Goal: Check status

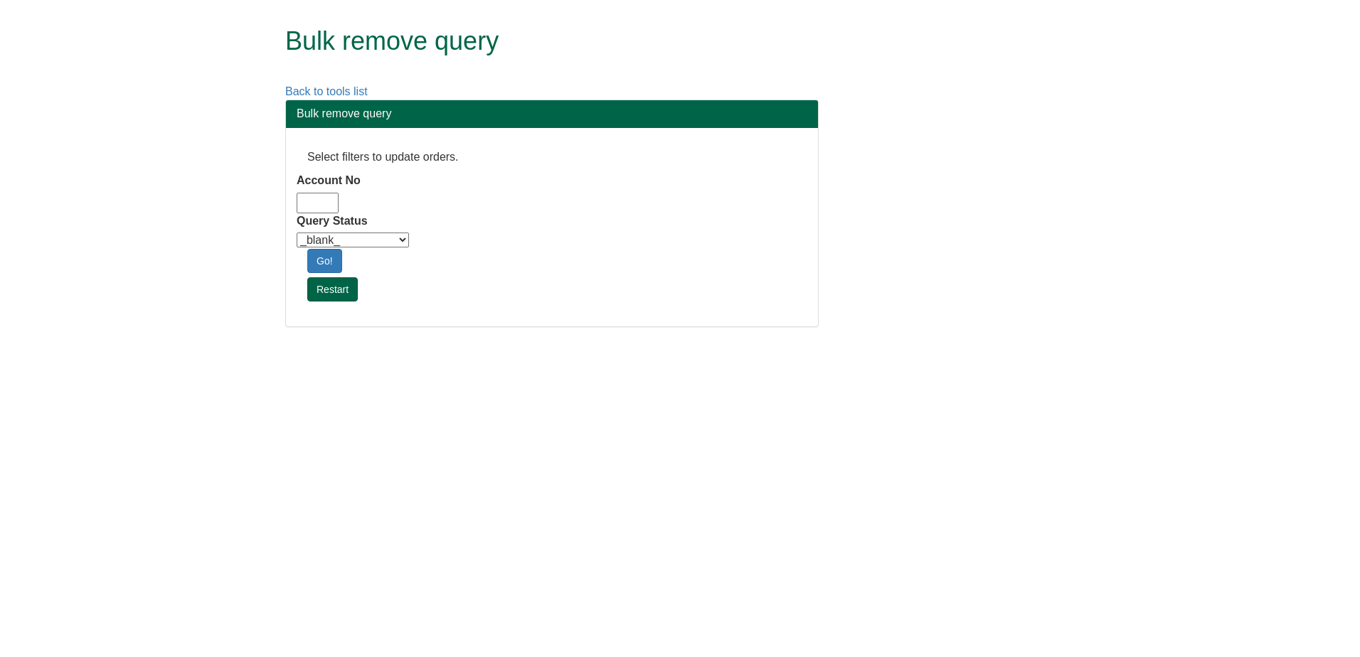
click at [336, 203] on input "Account No" at bounding box center [318, 203] width 42 height 21
type input "adm10"
drag, startPoint x: 349, startPoint y: 233, endPoint x: 361, endPoint y: 245, distance: 16.6
click at [349, 233] on select "_blank_ Customer Credit_Control Purchasing Internal Other Address High_Value Co…" at bounding box center [353, 240] width 112 height 15
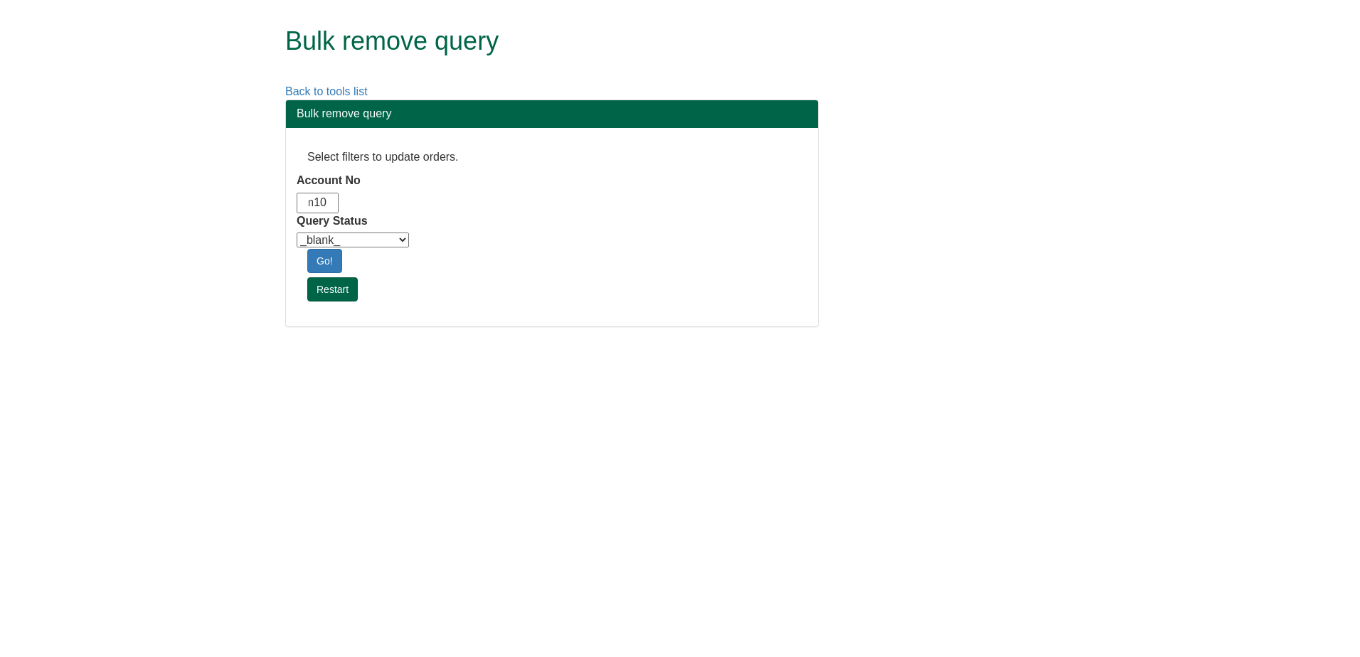
scroll to position [0, 0]
select select "Automation_Check"
click at [297, 233] on select "_blank_ Customer Credit_Control Purchasing Internal Other Address High_Value Co…" at bounding box center [353, 240] width 112 height 15
click at [323, 259] on link "Go!" at bounding box center [324, 261] width 35 height 24
